Goal: Task Accomplishment & Management: Use online tool/utility

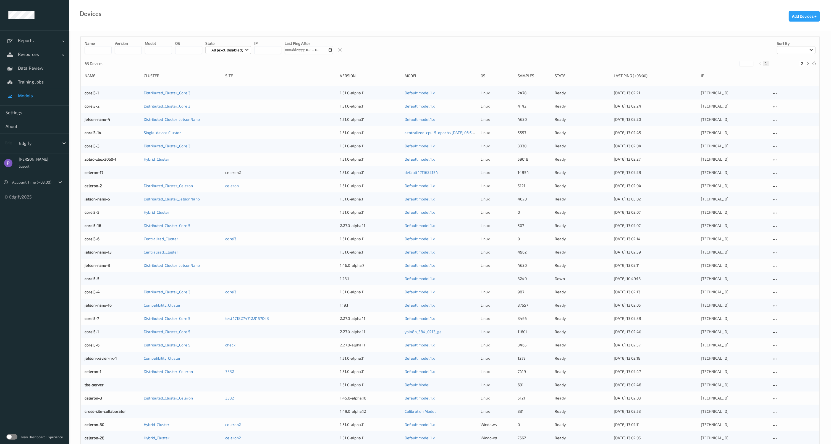
click at [30, 101] on link "Models" at bounding box center [34, 96] width 69 height 14
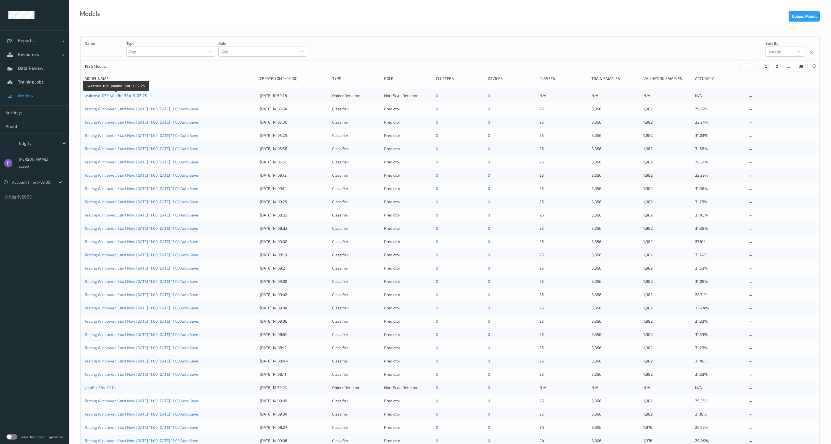
click at [111, 95] on link "waitrose_030_yolo8n_384_9_07_25" at bounding box center [116, 95] width 62 height 5
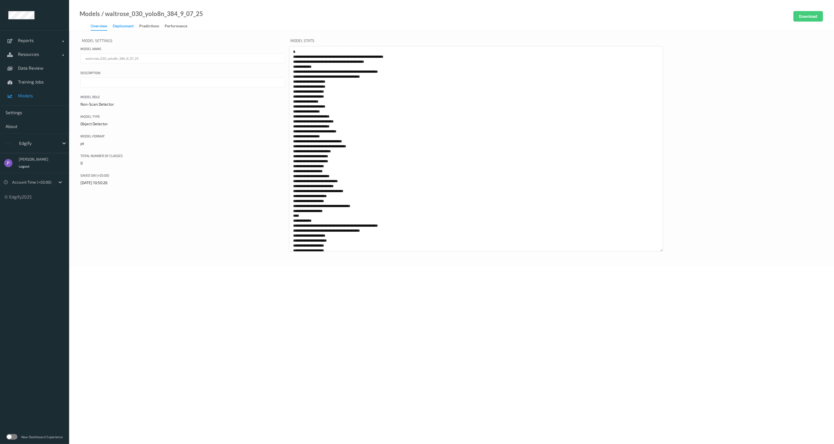
click at [129, 25] on div "Deployment" at bounding box center [123, 26] width 21 height 7
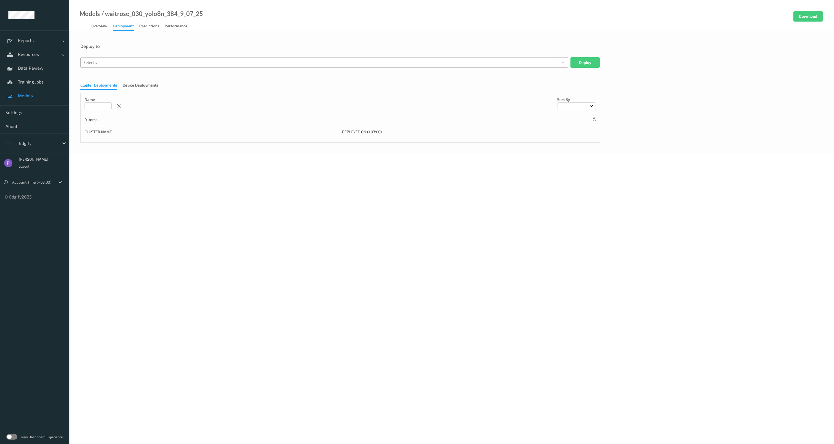
click at [127, 62] on div at bounding box center [319, 62] width 472 height 7
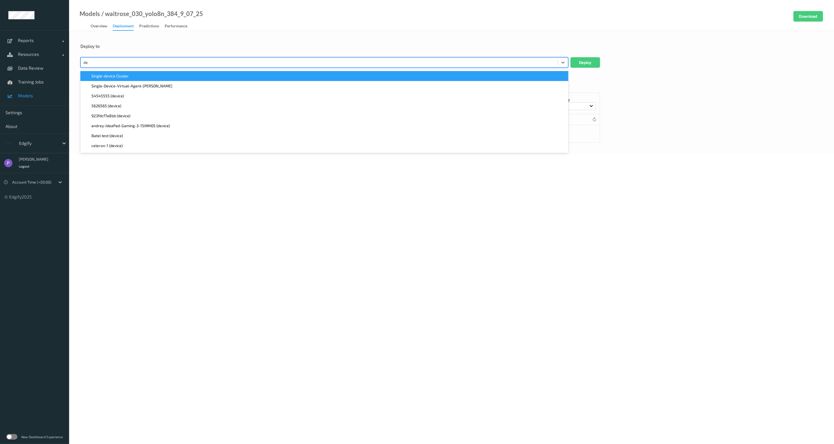
type input "des"
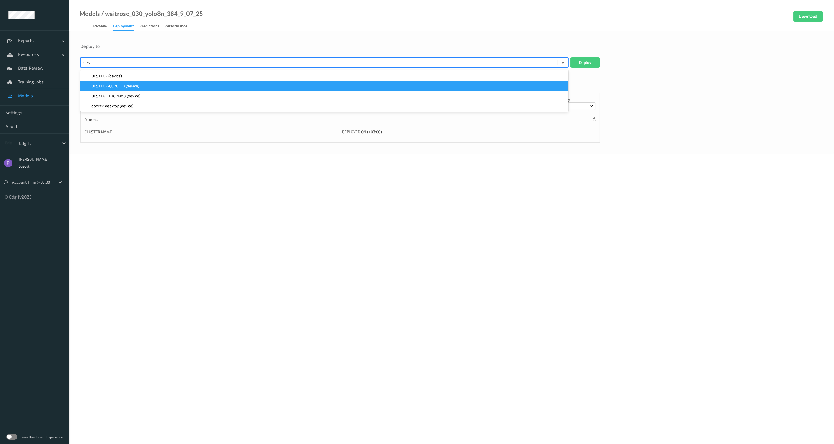
click at [120, 86] on span "DESKTOP-QO7CFLB (device)" at bounding box center [115, 86] width 48 height 6
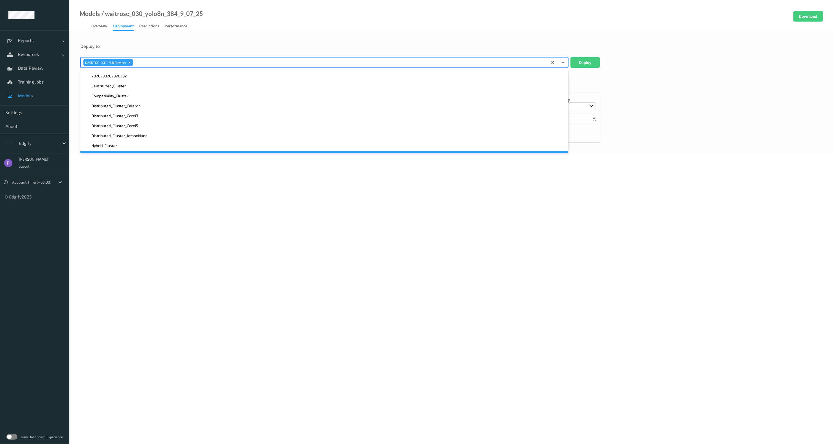
click at [360, 256] on body "Reports Default Report Customized Report Resources Devices Clusters Sites Data …" at bounding box center [417, 222] width 834 height 444
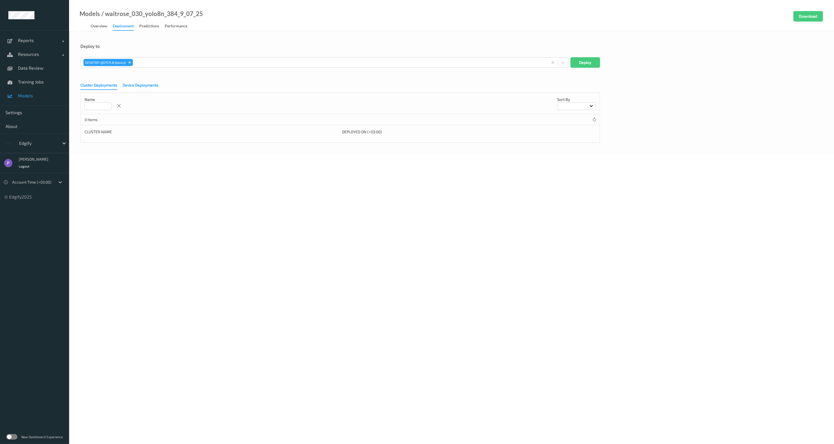
click at [149, 85] on div "Device Deployments" at bounding box center [141, 85] width 36 height 7
click at [582, 63] on button "Deploy" at bounding box center [586, 62] width 30 height 10
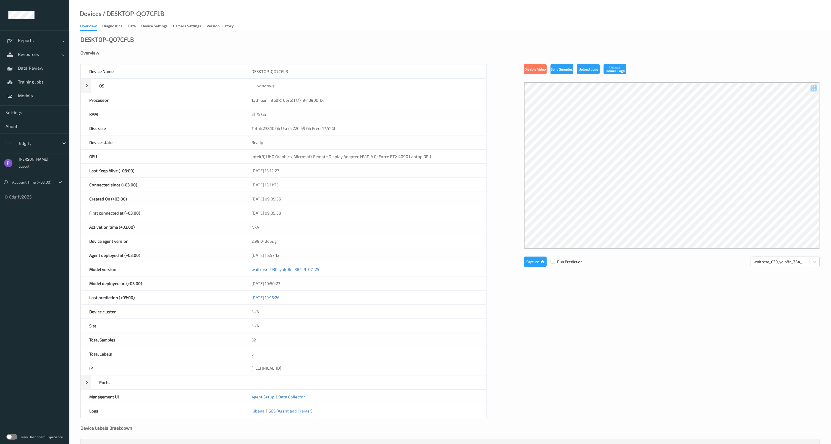
click at [117, 22] on link "Diagnostics" at bounding box center [114, 26] width 25 height 8
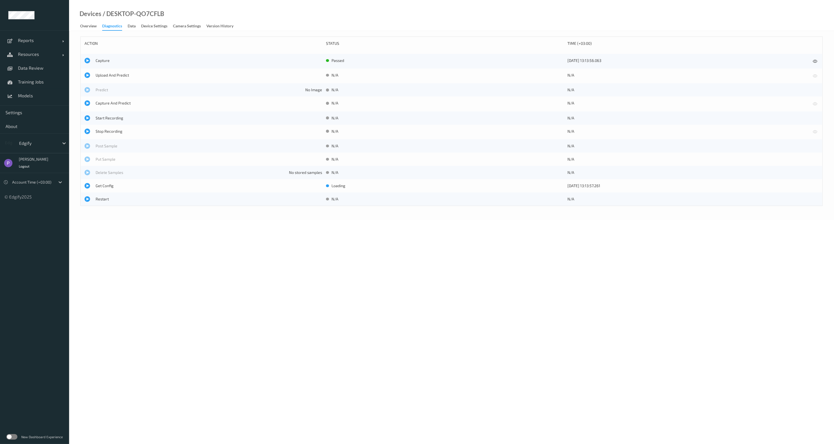
click at [117, 25] on div "Diagnostics" at bounding box center [112, 26] width 20 height 7
click at [11, 437] on label at bounding box center [11, 437] width 11 height 6
